Goal: Task Accomplishment & Management: Use online tool/utility

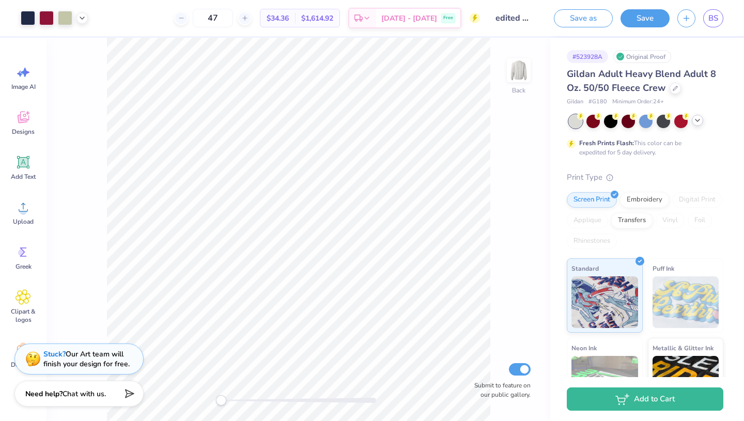
click at [697, 120] on icon at bounding box center [697, 120] width 8 height 8
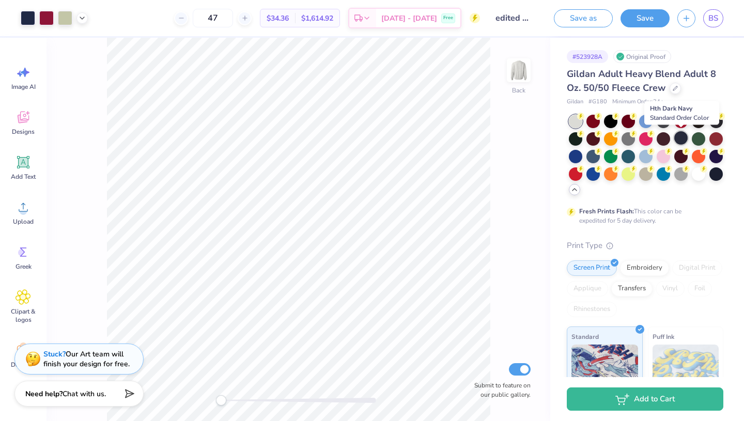
click at [681, 138] on div at bounding box center [680, 137] width 13 height 13
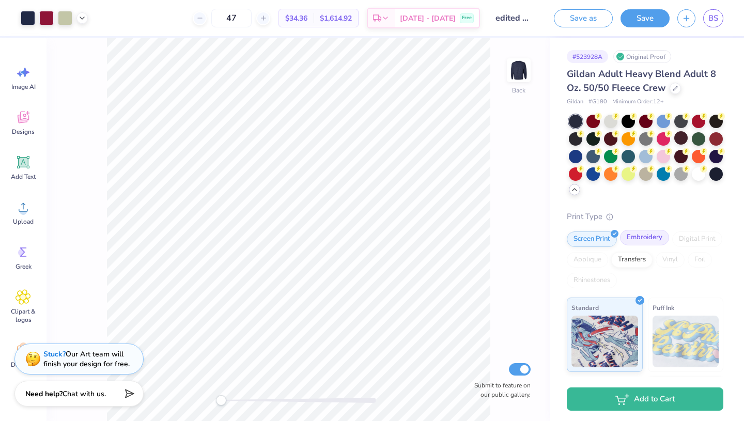
click at [645, 237] on div "Embroidery" at bounding box center [644, 237] width 49 height 15
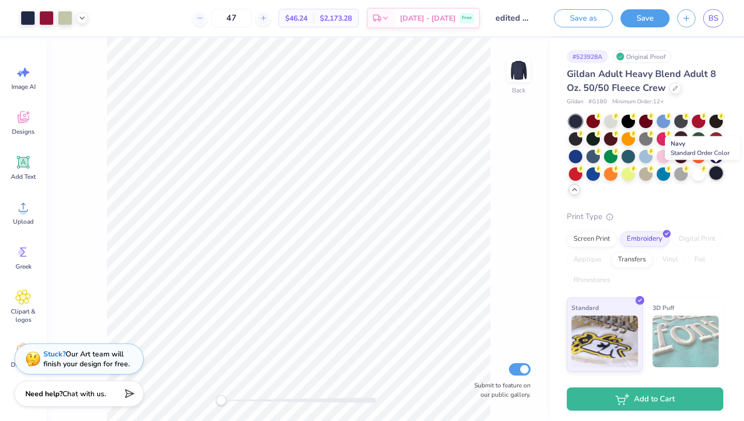
click at [717, 170] on div at bounding box center [715, 172] width 13 height 13
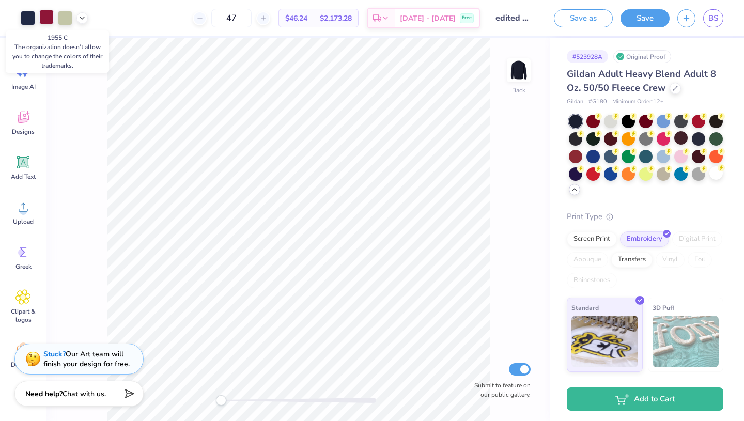
click at [48, 16] on div at bounding box center [46, 17] width 14 height 14
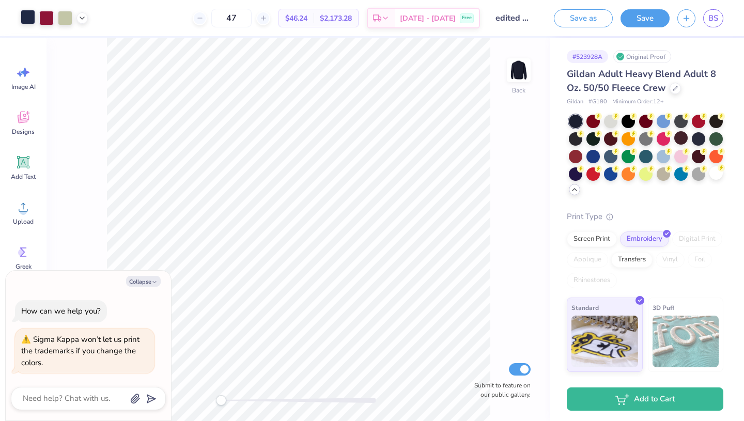
click at [29, 17] on div at bounding box center [28, 17] width 14 height 14
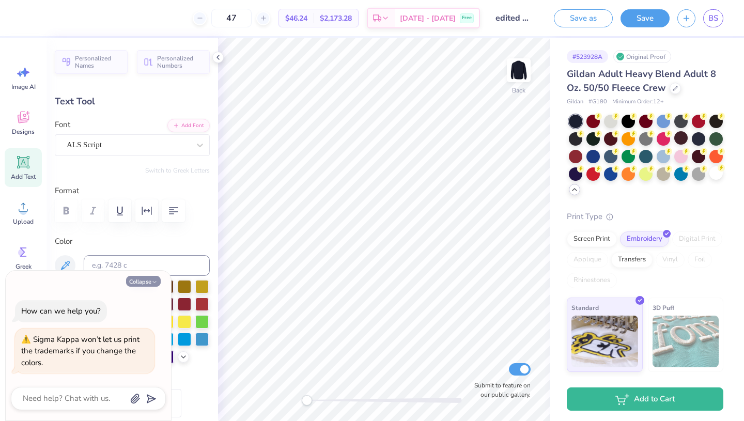
click at [148, 278] on button "Collapse" at bounding box center [143, 281] width 35 height 11
type textarea "x"
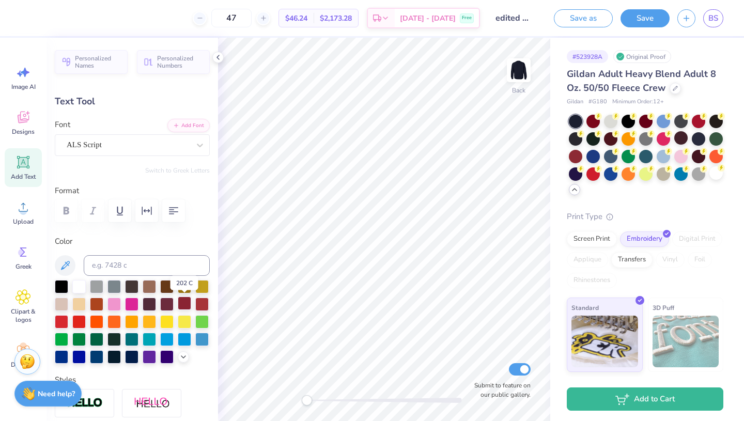
click at [185, 302] on div at bounding box center [184, 302] width 13 height 13
click at [85, 288] on div at bounding box center [78, 285] width 13 height 13
type input "2.17"
type input "0.92"
type input "5.50"
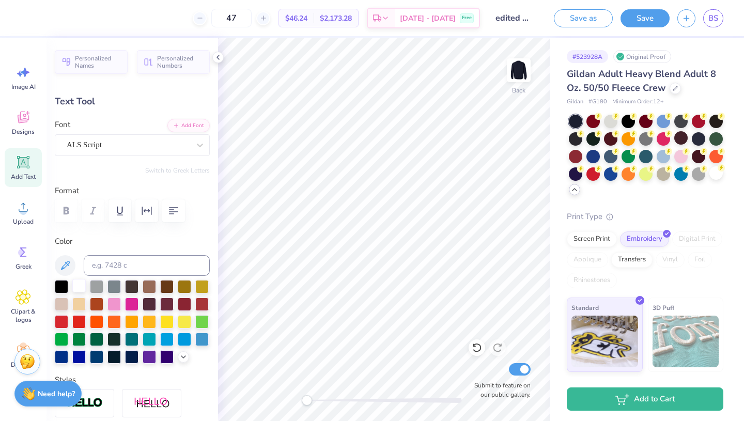
click at [77, 287] on div at bounding box center [78, 285] width 13 height 13
type input "3.01"
type input "0.88"
type input "10.06"
click at [82, 285] on div at bounding box center [78, 285] width 13 height 13
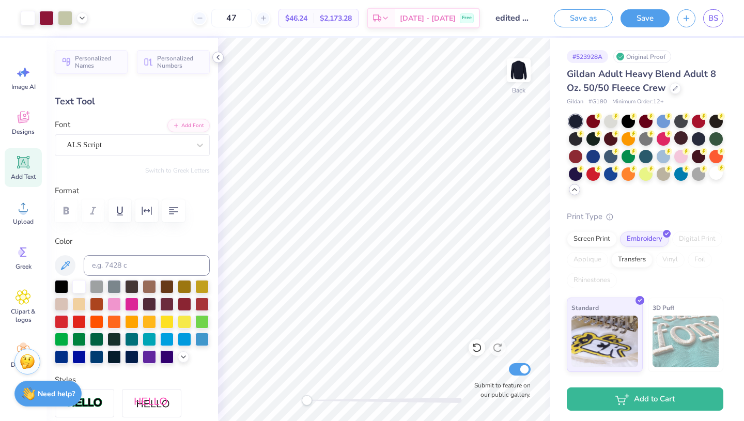
click at [219, 59] on polyline at bounding box center [218, 57] width 2 height 4
click at [219, 55] on polyline at bounding box center [218, 57] width 2 height 4
type input "10.50"
type input "1.97"
type input "3.77"
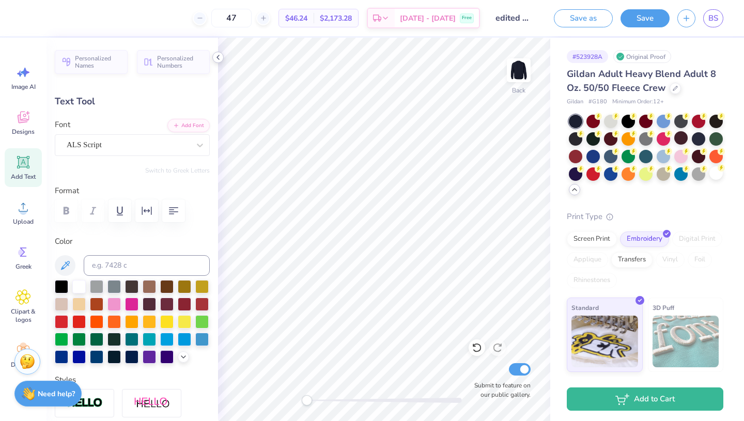
type input "9.94"
type input "1.86"
type input "4.10"
type input "2.17"
type input "0.92"
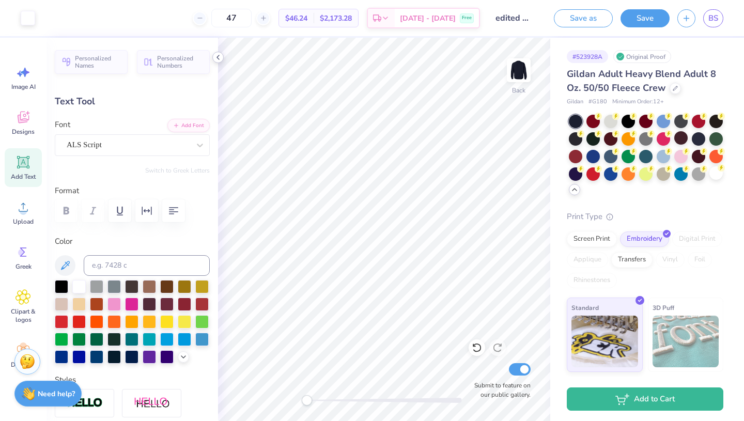
type input "5.50"
type input "1.86"
type input "0.79"
type input "5.57"
type input "9.94"
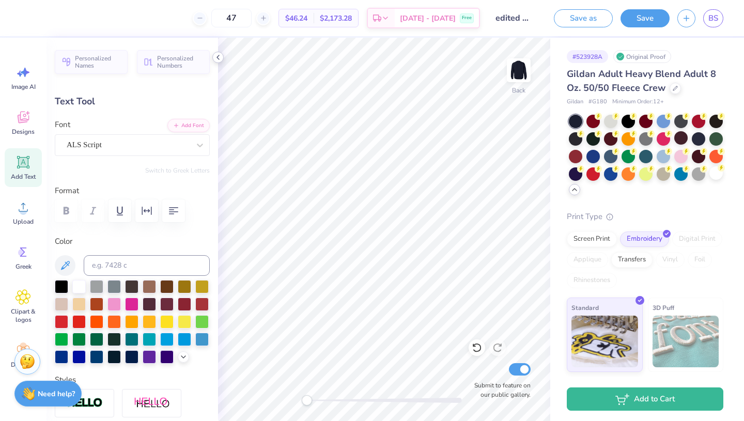
type input "1.86"
type input "4.10"
type input "3.01"
type input "0.88"
type input "9.83"
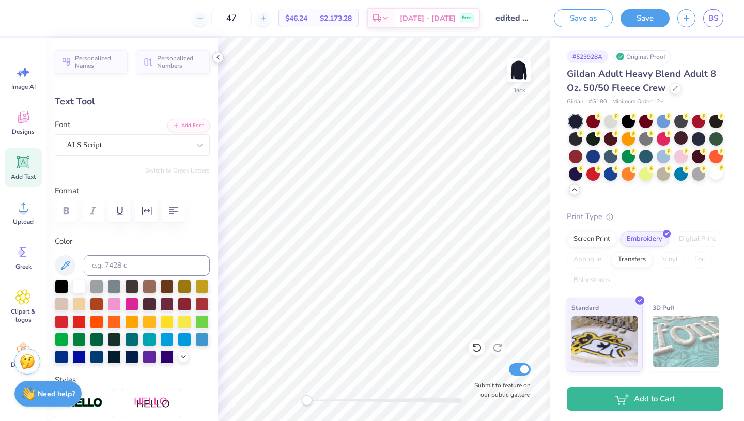
type input "1.86"
type input "0.79"
type input "5.57"
type input "9.94"
type input "1.86"
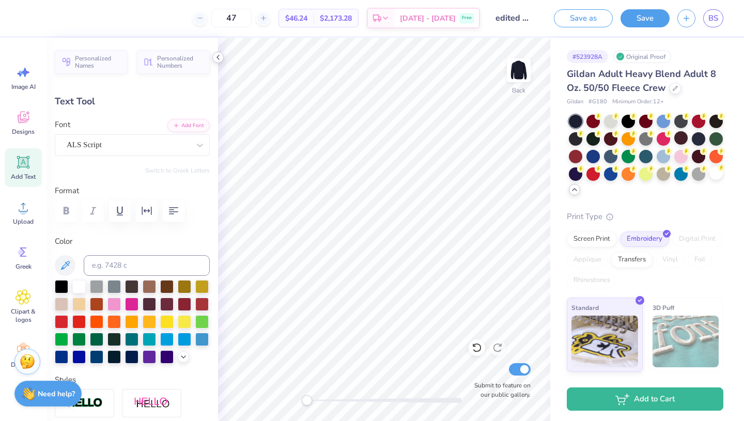
type input "4.10"
type input "10.70"
type input "2.01"
type input "3.95"
click at [519, 18] on input "edited option 1" at bounding box center [512, 18] width 51 height 21
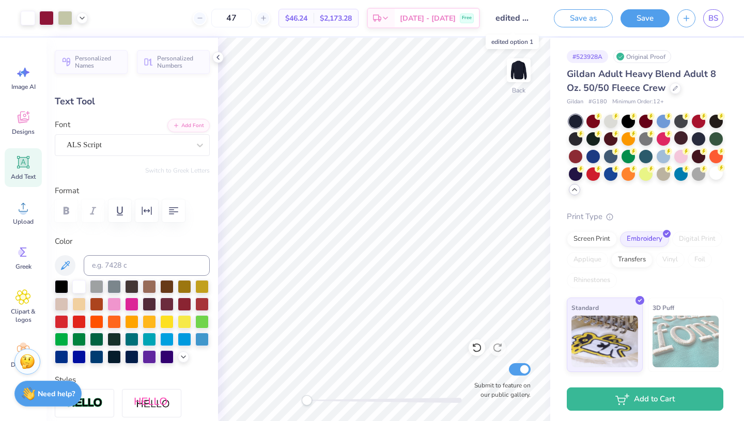
click at [524, 21] on input "edited option 1" at bounding box center [512, 18] width 51 height 21
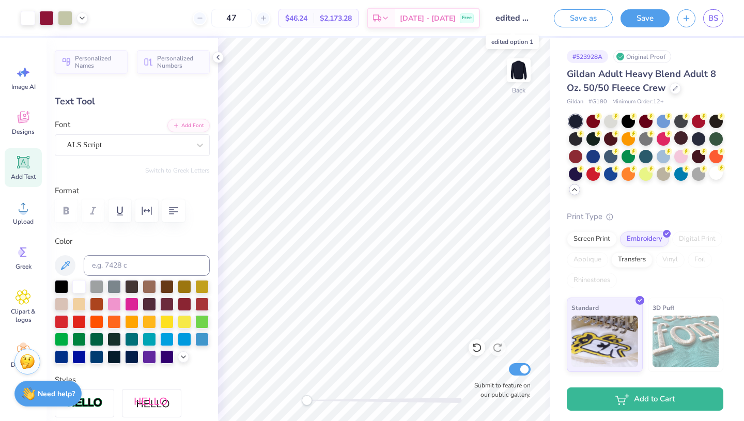
click at [524, 21] on input "edited option 1" at bounding box center [512, 18] width 51 height 21
click at [524, 22] on input "edited option 1" at bounding box center [512, 18] width 51 height 21
click at [652, 15] on button "Save" at bounding box center [644, 17] width 49 height 18
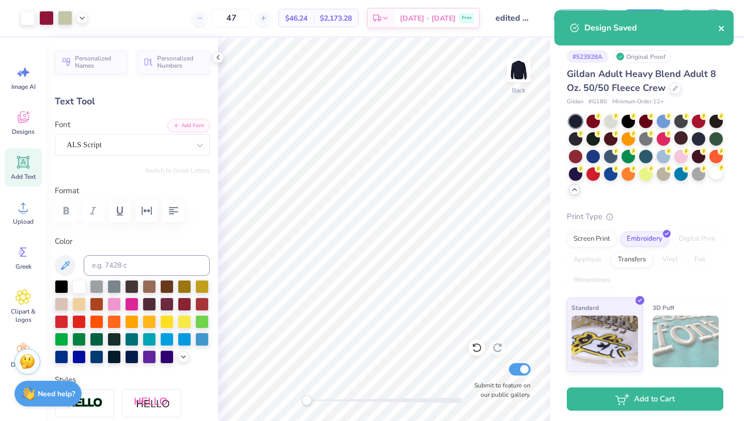
click at [721, 31] on icon "close" at bounding box center [721, 28] width 7 height 8
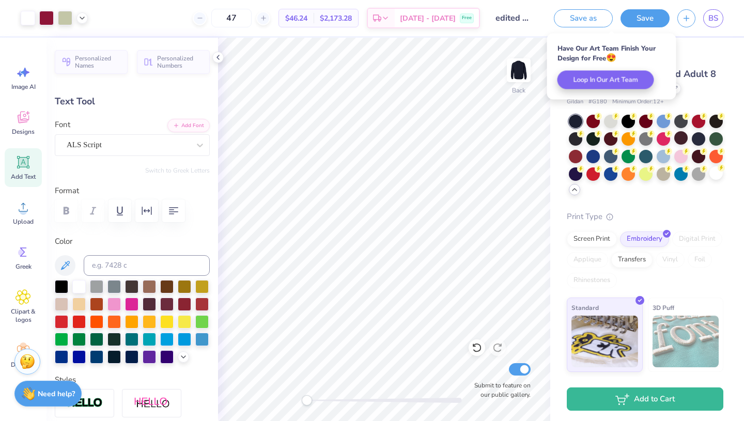
click at [523, 19] on input "edited option 1" at bounding box center [512, 18] width 51 height 21
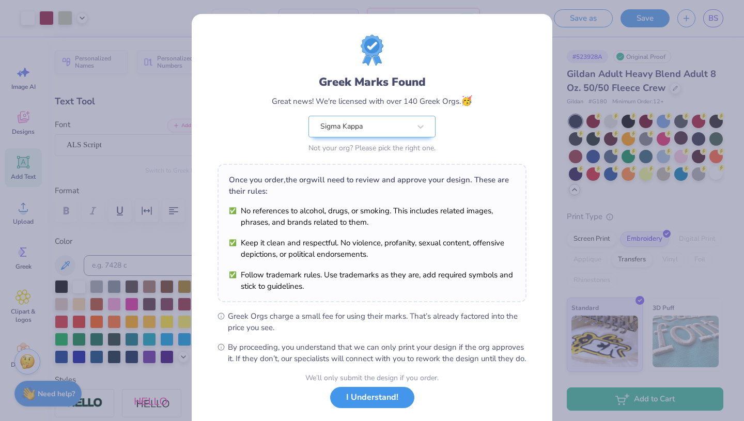
click at [383, 408] on button "I Understand!" at bounding box center [372, 397] width 84 height 21
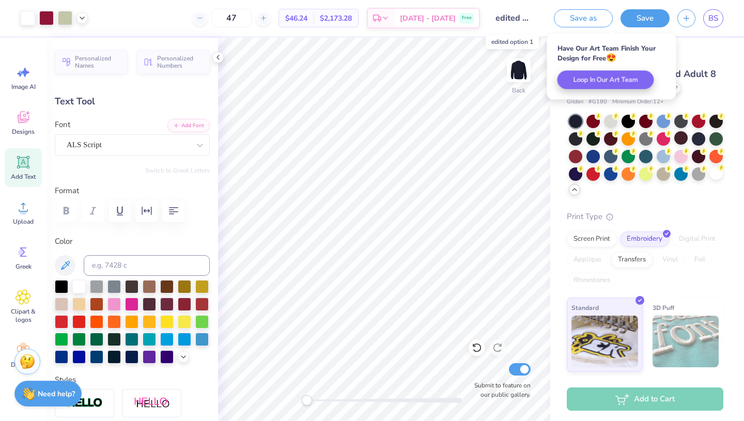
click at [524, 19] on input "edited option 1" at bounding box center [512, 18] width 51 height 21
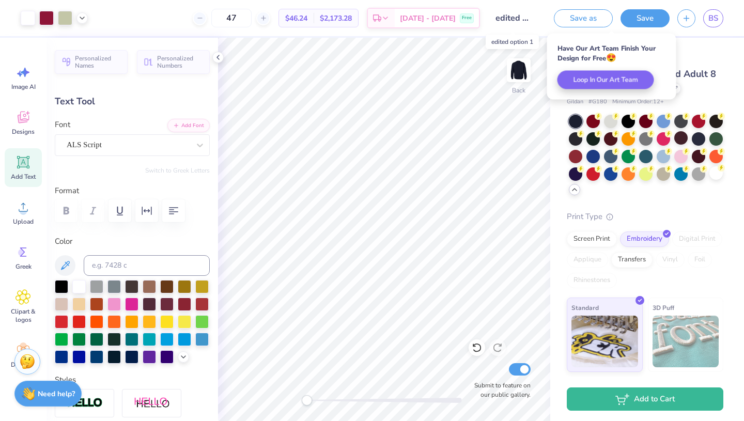
drag, startPoint x: 524, startPoint y: 19, endPoint x: 515, endPoint y: 19, distance: 9.3
click at [515, 19] on input "edited option 1" at bounding box center [512, 18] width 51 height 21
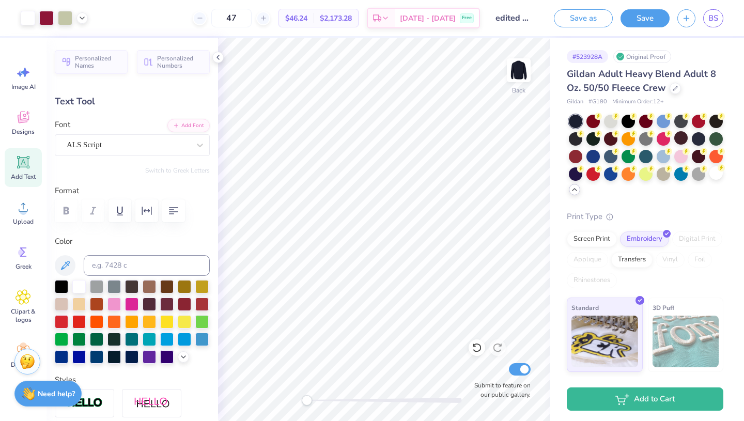
click at [514, 35] on div "Design Title edited option 1" at bounding box center [512, 18] width 51 height 36
click at [633, 19] on button "Save" at bounding box center [644, 17] width 49 height 18
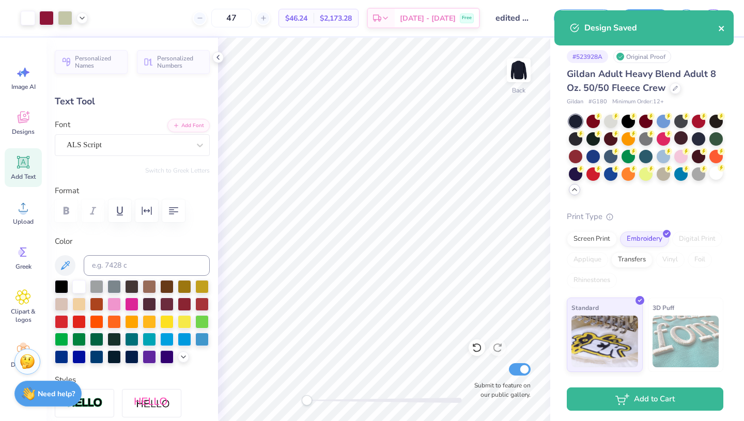
click at [720, 27] on icon "close" at bounding box center [720, 28] width 5 height 5
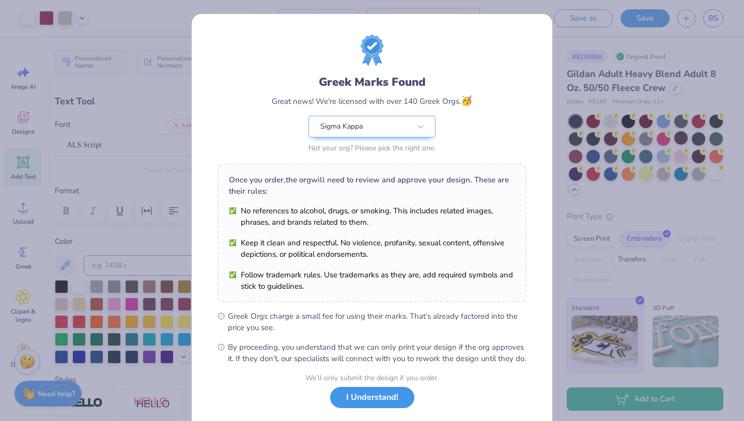
click at [363, 406] on button "I Understand!" at bounding box center [372, 397] width 84 height 21
